Goal: Task Accomplishment & Management: Complete application form

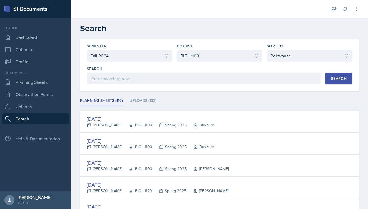
select select "838c426c-7ba8-4b05-94c8-22f19dd4c5cc"
select select "36541d13-729a-45ef-a9cb-922687840166"
select select "1"
click at [23, 83] on link "Planning Sheets" at bounding box center [35, 82] width 67 height 11
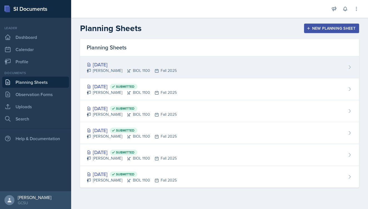
click at [148, 68] on div "[DATE]" at bounding box center [132, 65] width 90 height 8
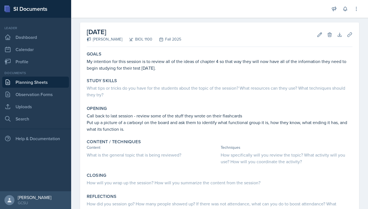
scroll to position [21, 0]
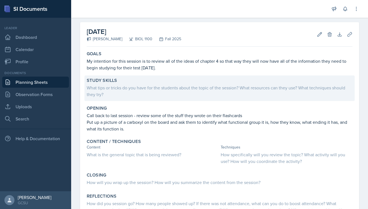
click at [162, 86] on div "What tips or tricks do you have for the students about the topic of the session…" at bounding box center [220, 91] width 266 height 13
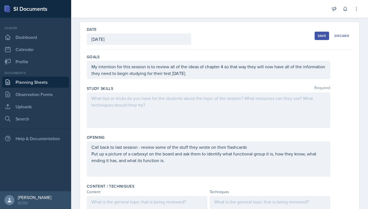
click at [132, 99] on div at bounding box center [209, 111] width 244 height 36
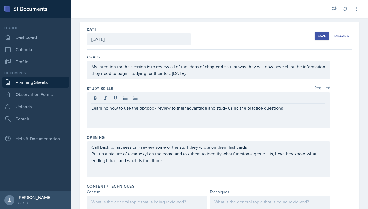
click at [272, 134] on div "Opening Call back to last session - review some of the stuff they wrote on thei…" at bounding box center [220, 157] width 266 height 49
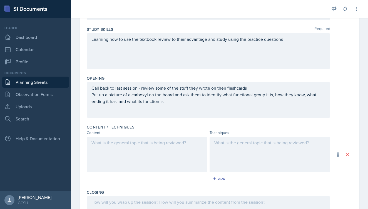
scroll to position [94, 0]
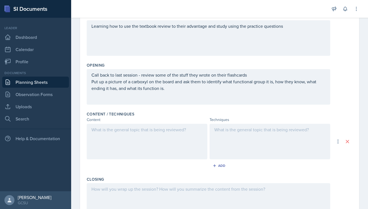
click at [155, 149] on div at bounding box center [147, 142] width 121 height 36
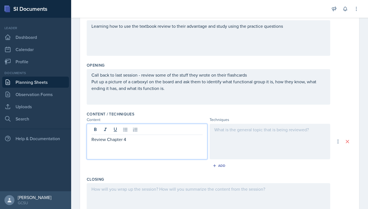
click at [250, 135] on div at bounding box center [270, 142] width 121 height 36
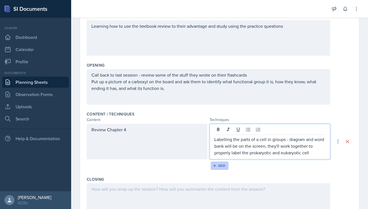
click at [225, 166] on div "Add" at bounding box center [220, 166] width 12 height 4
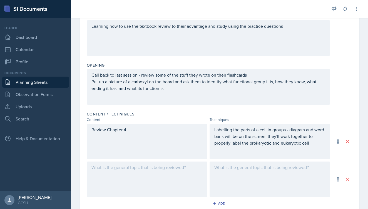
click at [105, 160] on div "Review Chapter 4 Labelling the parts of a cell in groups - diagram and word ban…" at bounding box center [220, 160] width 266 height 73
click at [103, 167] on div at bounding box center [147, 180] width 121 height 36
click at [236, 176] on div at bounding box center [270, 180] width 121 height 36
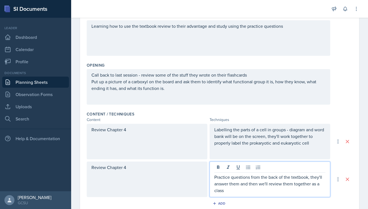
click at [354, 100] on div "Date [DATE] [DATE] 31 1 2 3 4 5 6 7 8 9 10 11 12 13 14 15 16 17 18 19 20 21 22 …" at bounding box center [219, 132] width 279 height 365
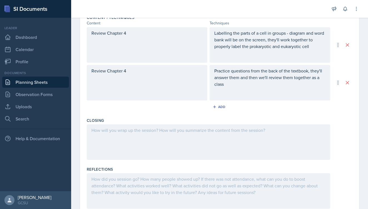
scroll to position [193, 0]
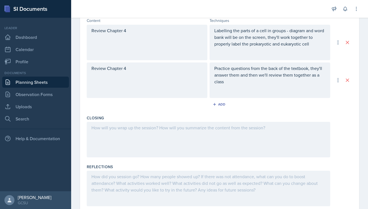
click at [157, 140] on div at bounding box center [209, 140] width 244 height 36
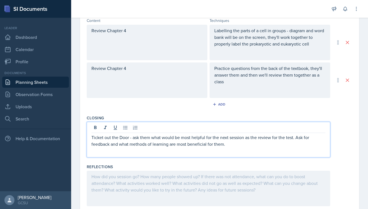
click at [200, 113] on div "Closing Ticket out the Door - ask them what would be most helpful for the next …" at bounding box center [220, 137] width 266 height 49
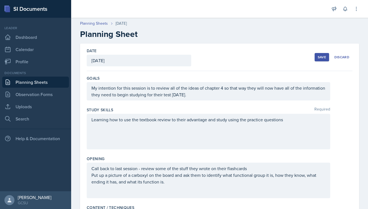
scroll to position [0, 0]
click at [302, 119] on div "Learning how to use the textbook review to their advantage and study using the …" at bounding box center [209, 132] width 244 height 36
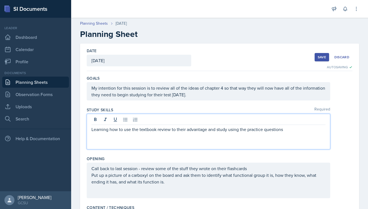
click at [349, 100] on div "My intention for this session is to review all of the ideas of chapter 4 so tha…" at bounding box center [220, 91] width 266 height 18
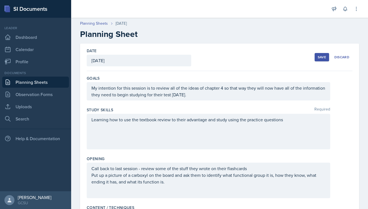
click at [321, 57] on div "Save" at bounding box center [322, 57] width 8 height 4
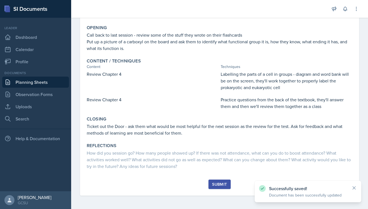
scroll to position [94, 0]
click at [212, 183] on button "Submit" at bounding box center [220, 184] width 22 height 9
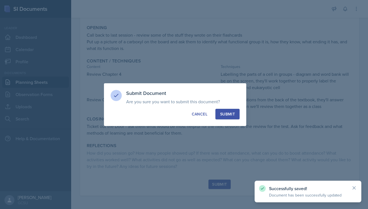
click at [229, 114] on div "Submit" at bounding box center [227, 115] width 15 height 6
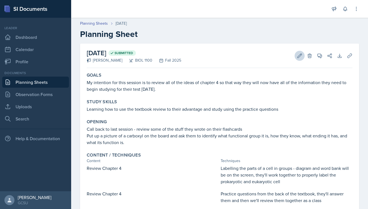
scroll to position [0, 0]
click at [301, 56] on icon at bounding box center [300, 56] width 6 height 6
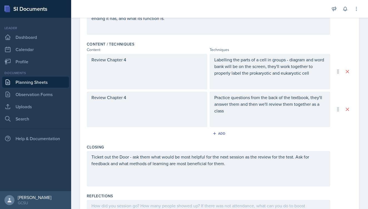
scroll to position [162, 0]
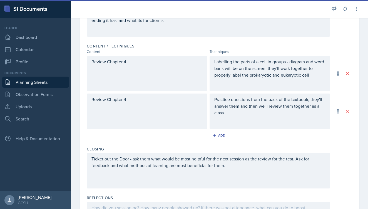
click at [281, 124] on div "Practice questions from the back of the textbook, they'll answer them and then …" at bounding box center [270, 112] width 121 height 36
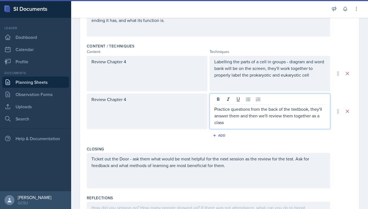
click at [277, 125] on p "Practice questions from the back of the textbook, they'll answer them and then …" at bounding box center [270, 116] width 111 height 20
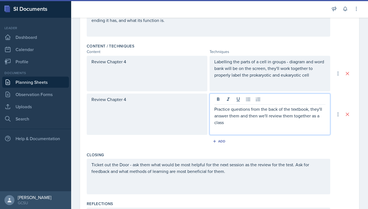
paste div
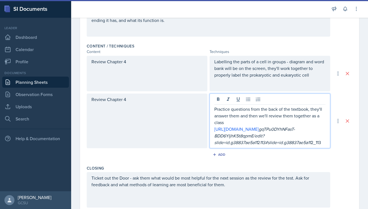
click at [341, 148] on div "Review Chapter 4 Practice questions from the back of the textbook, they'll answ…" at bounding box center [220, 121] width 266 height 55
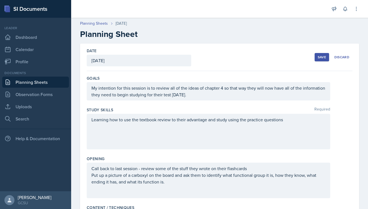
scroll to position [0, 0]
click at [324, 60] on button "Save" at bounding box center [322, 57] width 14 height 8
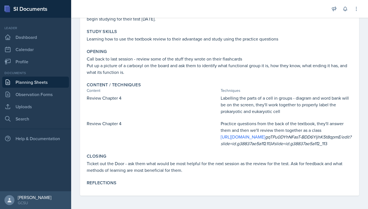
scroll to position [77, 0]
